Goal: Check status: Check status

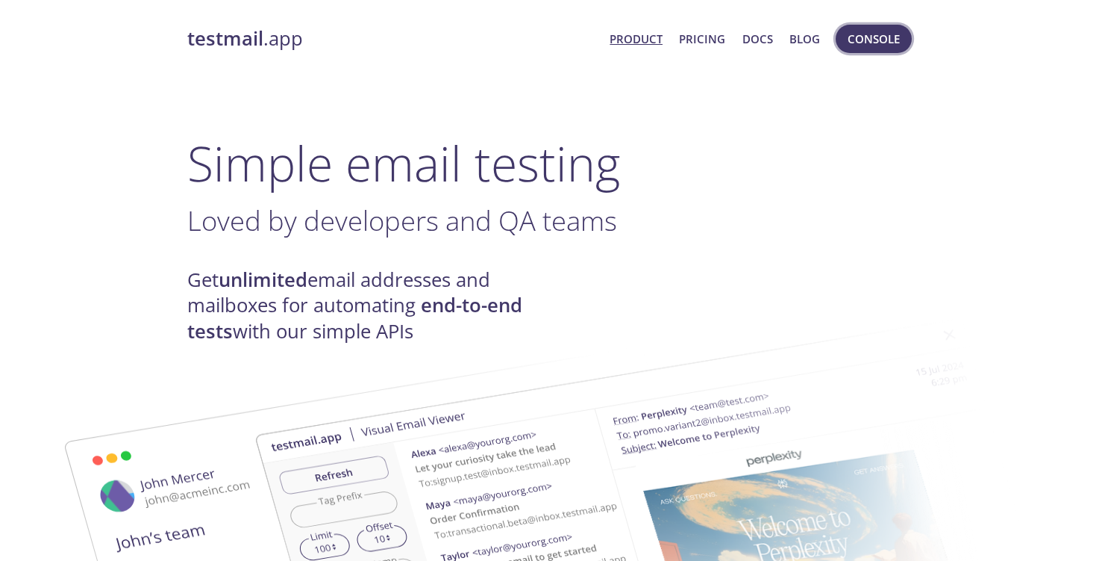
click at [877, 42] on span "Console" at bounding box center [874, 38] width 52 height 19
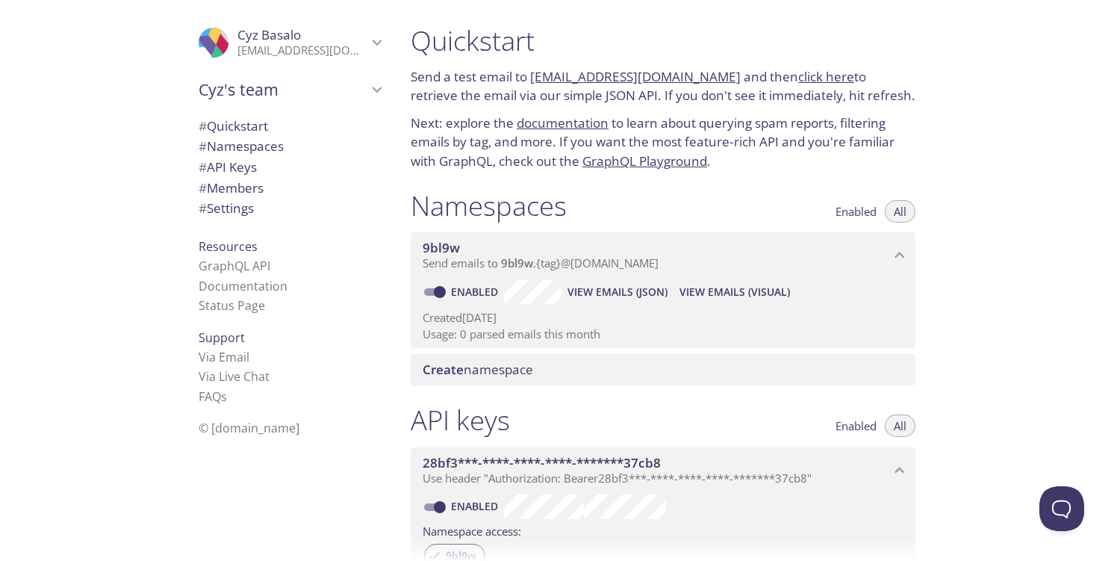
click at [776, 287] on span "View Emails (Visual)" at bounding box center [734, 292] width 110 height 18
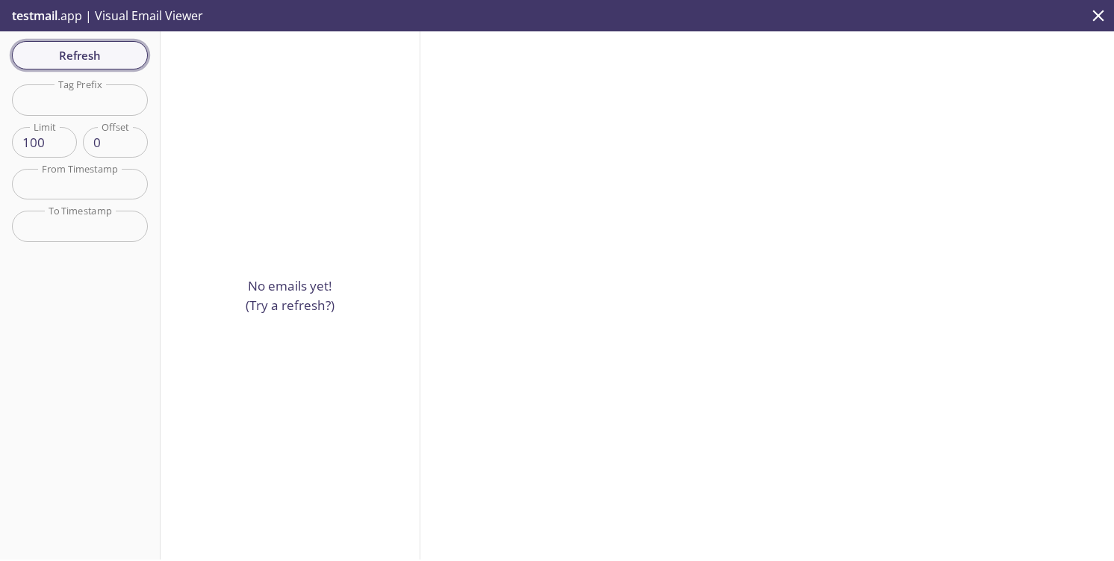
click at [95, 57] on span "Refresh" at bounding box center [80, 55] width 112 height 19
click at [93, 57] on span "Refresh" at bounding box center [80, 55] width 112 height 19
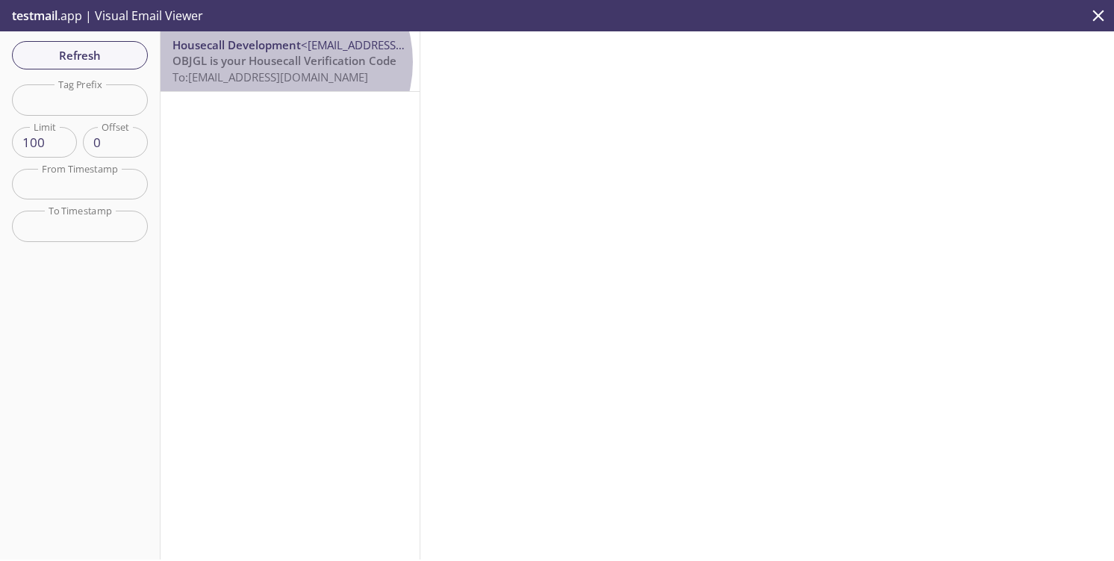
click at [284, 62] on span "OBJGL is your Housecall Verification Code" at bounding box center [284, 60] width 224 height 15
